Goal: Information Seeking & Learning: Learn about a topic

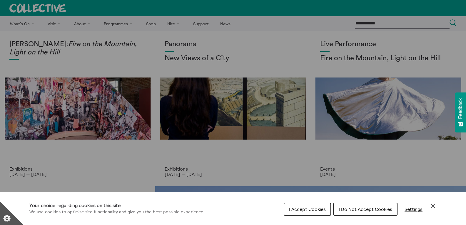
click at [128, 23] on div "Cookie preferences" at bounding box center [233, 112] width 466 height 225
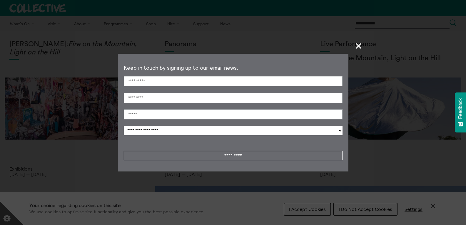
click at [359, 44] on span "+" at bounding box center [358, 45] width 17 height 17
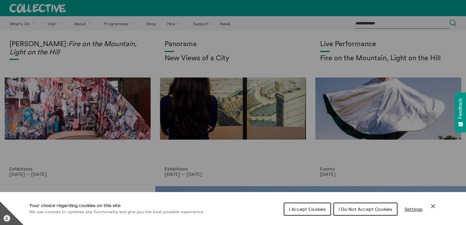
click at [114, 23] on div "Cookie preferences" at bounding box center [233, 112] width 466 height 225
click at [76, 24] on div "Cookie preferences" at bounding box center [233, 112] width 466 height 225
click at [350, 210] on span "I Do Not Accept Cookies" at bounding box center [365, 209] width 53 height 6
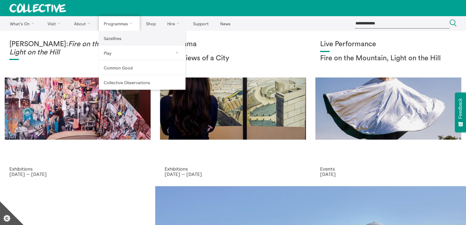
click at [114, 39] on link "Satellites" at bounding box center [142, 38] width 87 height 15
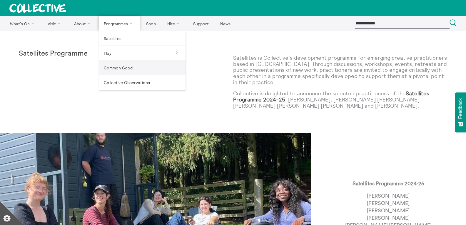
click at [110, 66] on link "Common Good" at bounding box center [142, 67] width 87 height 15
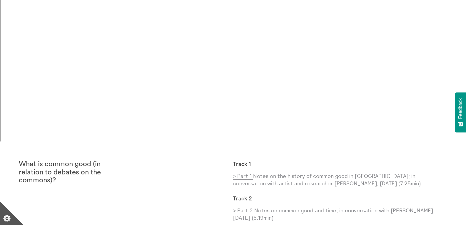
scroll to position [823, 0]
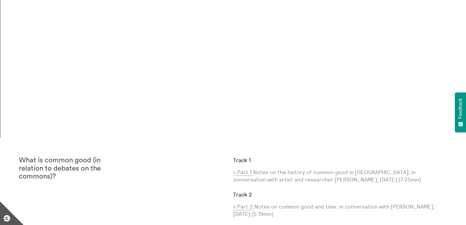
click at [180, 208] on div "What is common good (in relation to debates on the commons)?" at bounding box center [126, 206] width 214 height 100
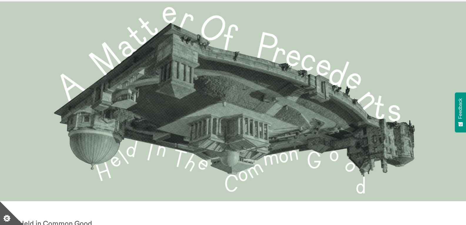
scroll to position [0, 0]
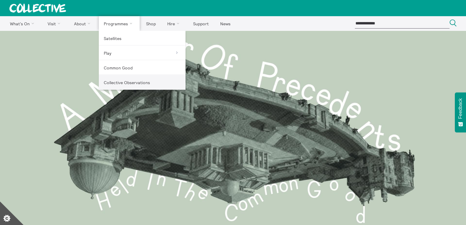
click at [121, 82] on link "Collective Observations" at bounding box center [142, 82] width 87 height 15
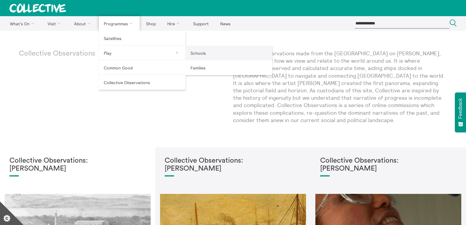
click at [195, 53] on link "Schools" at bounding box center [228, 53] width 87 height 15
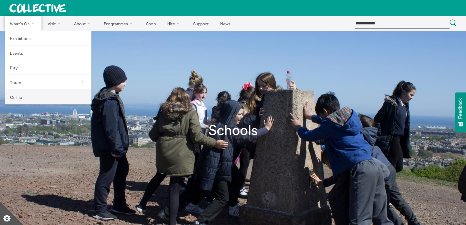
click at [24, 96] on link "Online" at bounding box center [48, 97] width 87 height 15
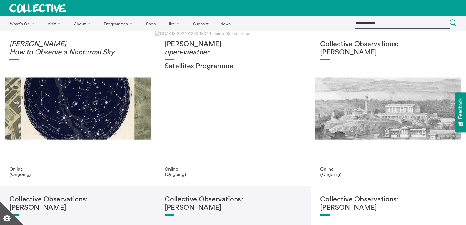
click at [269, 67] on h2 "Satellites Programme" at bounding box center [233, 66] width 136 height 8
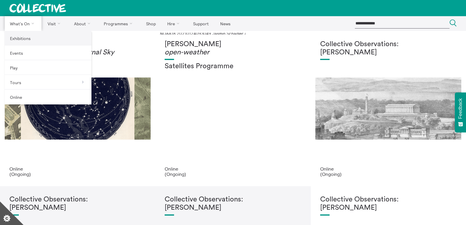
click at [21, 36] on link "Exhibitions" at bounding box center [48, 38] width 87 height 15
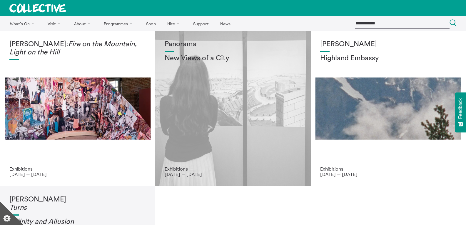
click at [191, 127] on div "Panorama New Views of a City" at bounding box center [233, 103] width 136 height 126
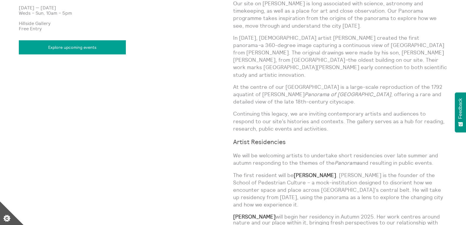
scroll to position [441, 0]
